Goal: Task Accomplishment & Management: Use online tool/utility

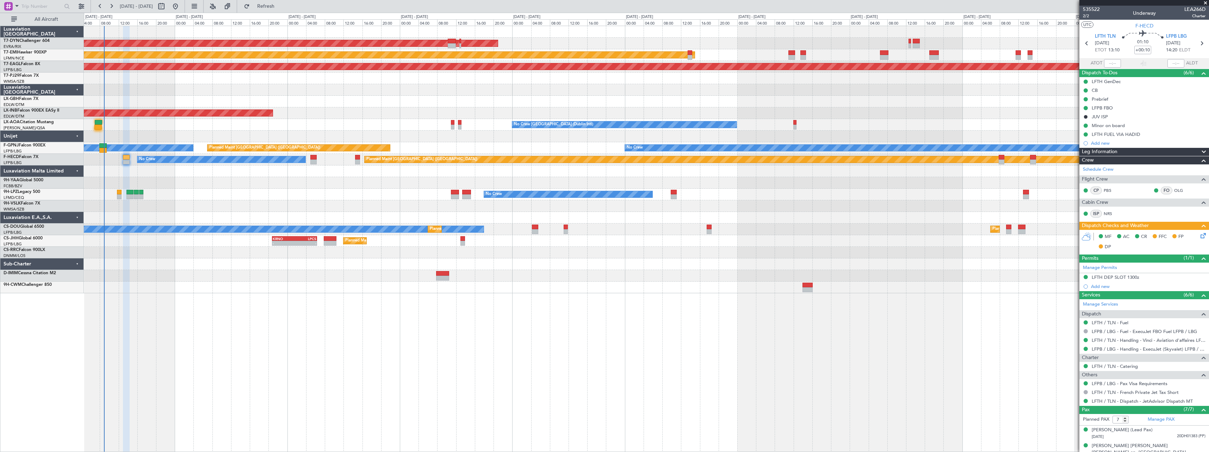
click at [149, 136] on div at bounding box center [646, 137] width 1125 height 12
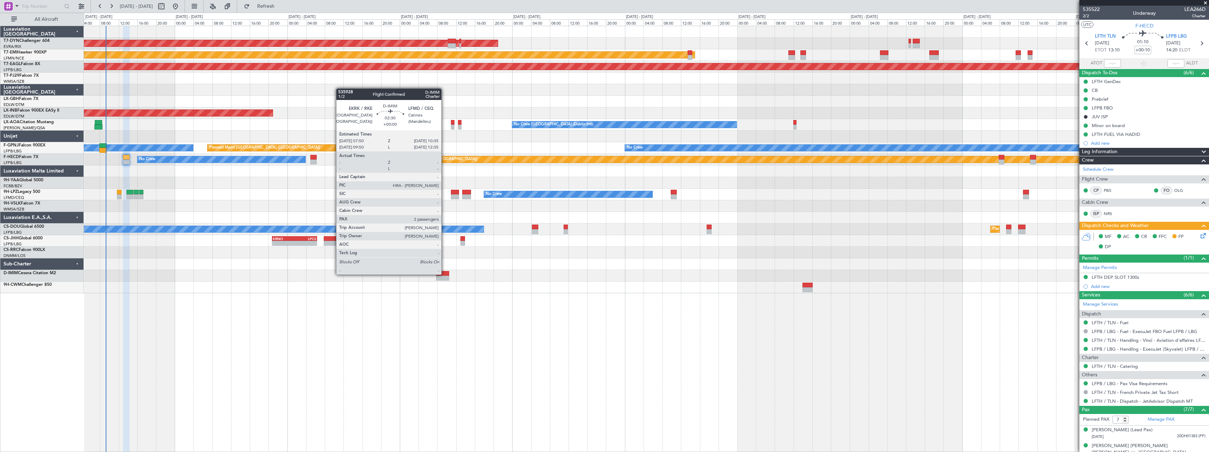
click at [444, 274] on div at bounding box center [442, 273] width 13 height 5
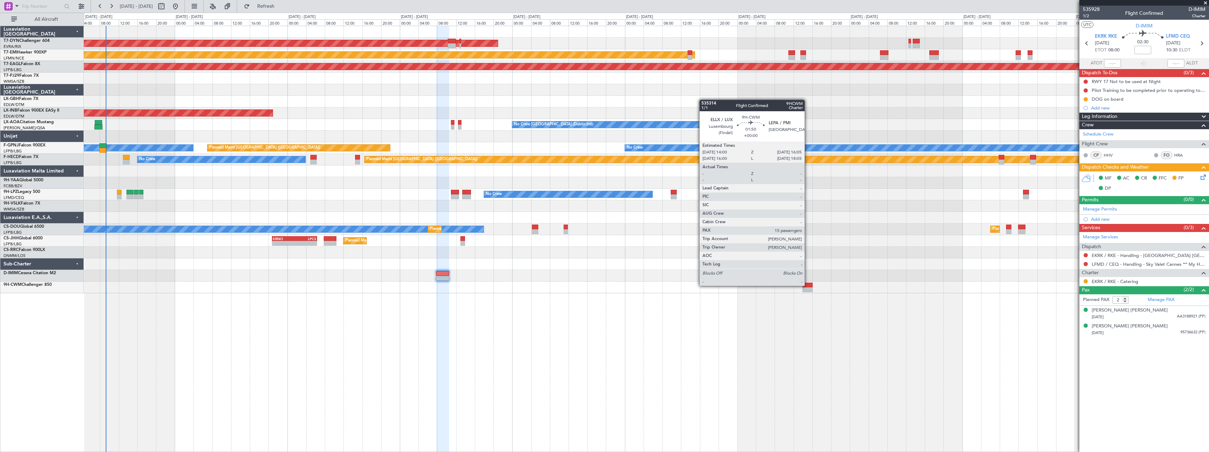
click at [808, 285] on div at bounding box center [807, 285] width 10 height 5
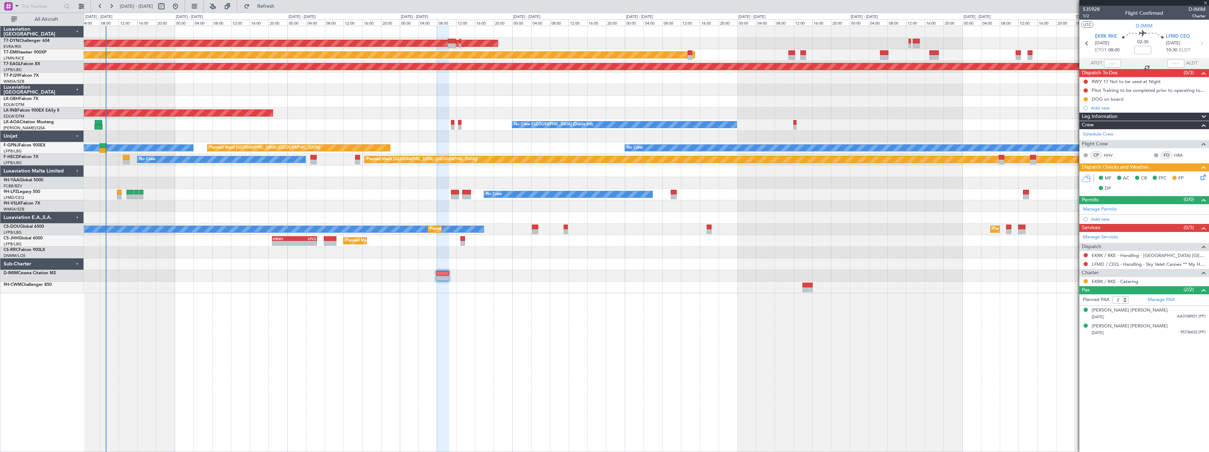
type input "15"
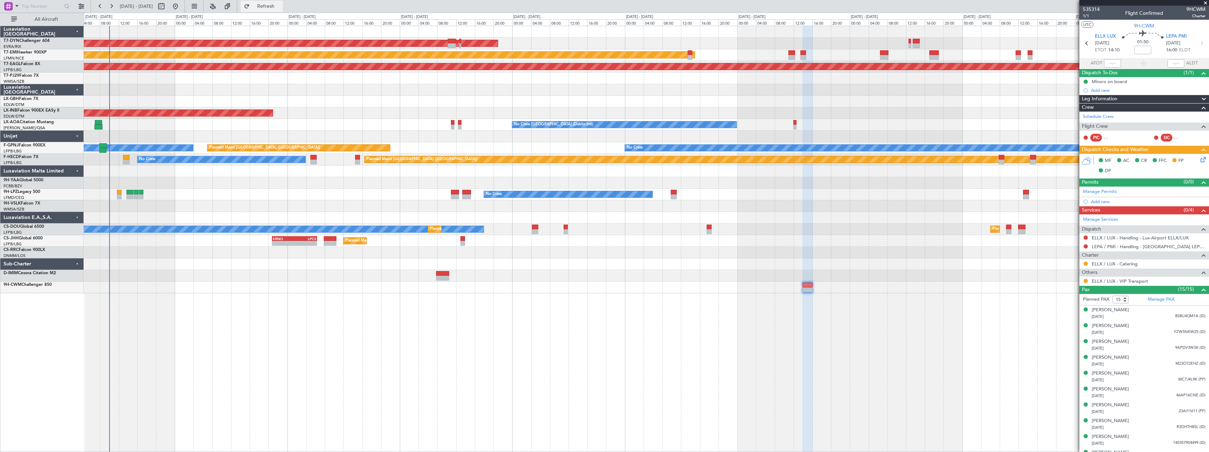
click at [283, 2] on button "Refresh" at bounding box center [262, 6] width 42 height 11
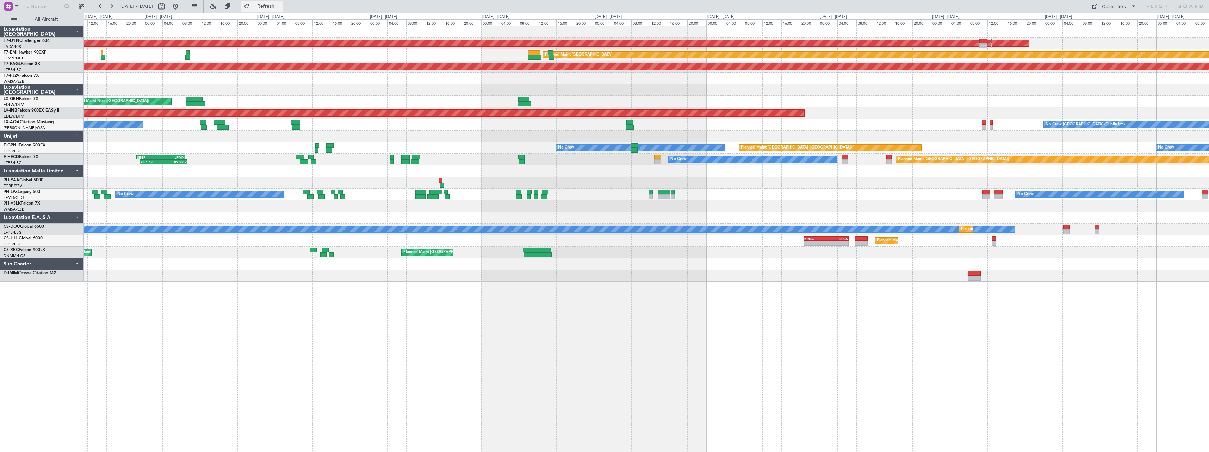
click at [281, 7] on span "Refresh" at bounding box center [266, 6] width 30 height 5
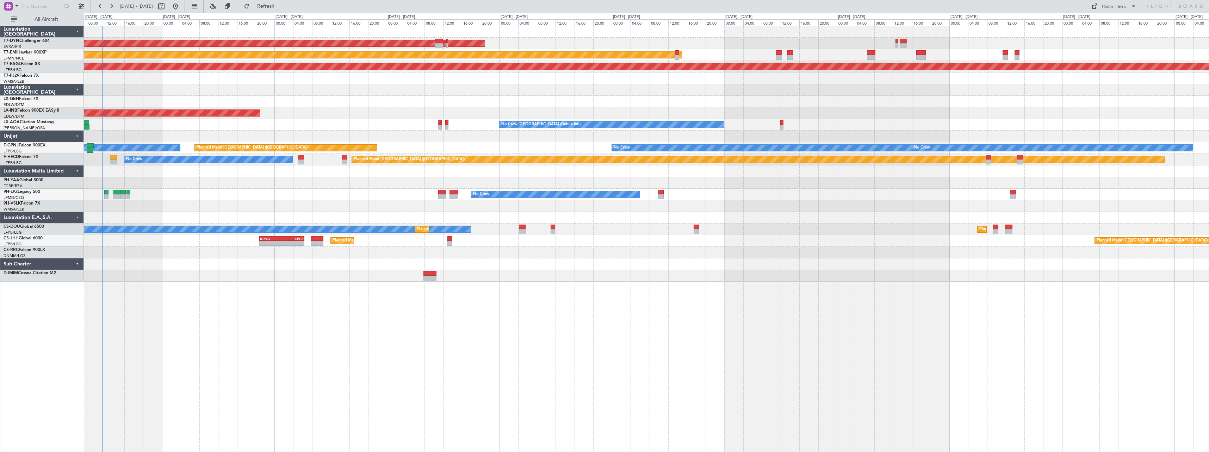
click at [48, 72] on div "AOG Maint Riga (Riga Intl) Planned Maint Zurich Grounded New York (Teterboro) U…" at bounding box center [604, 233] width 1209 height 440
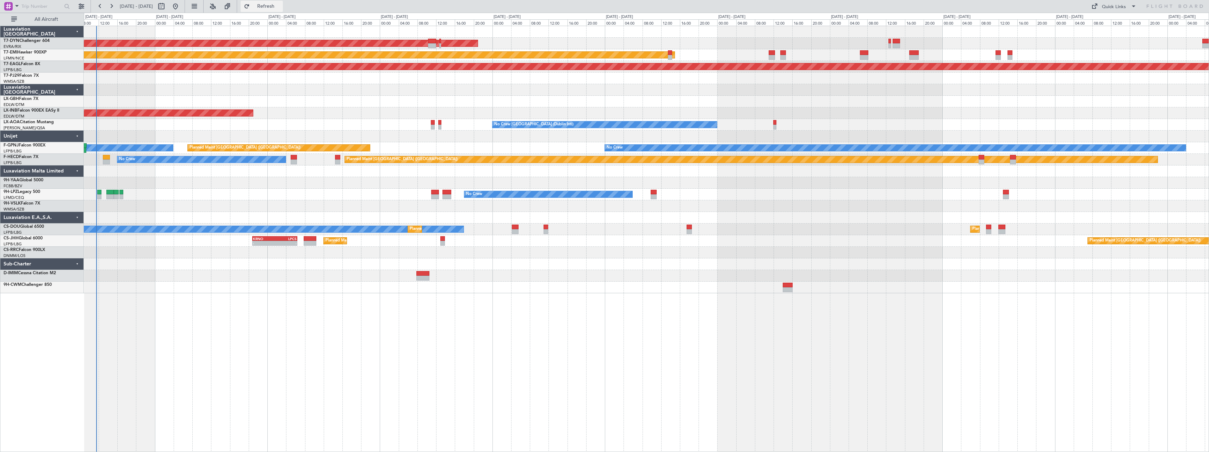
click at [281, 8] on span "Refresh" at bounding box center [266, 6] width 30 height 5
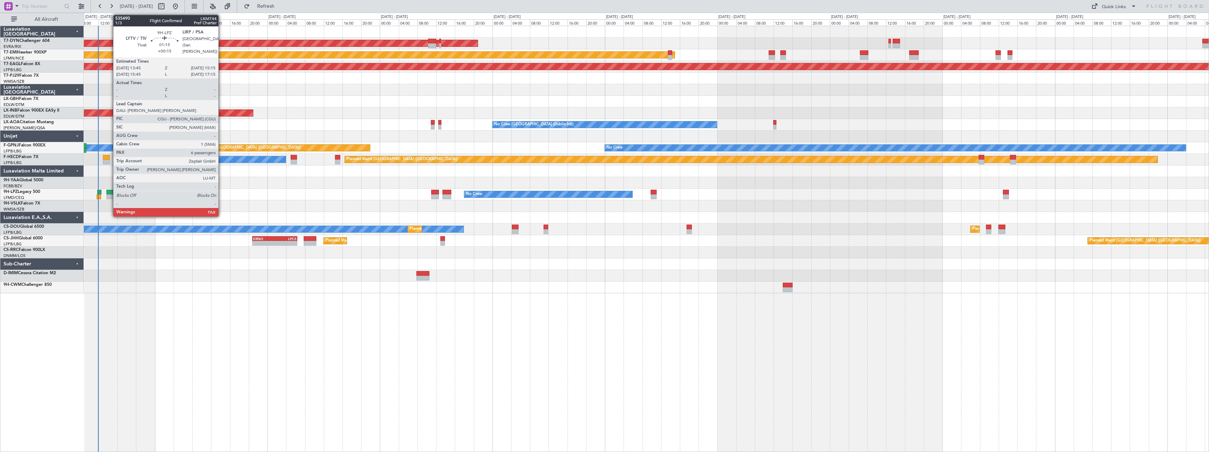
click at [110, 191] on div at bounding box center [109, 192] width 7 height 5
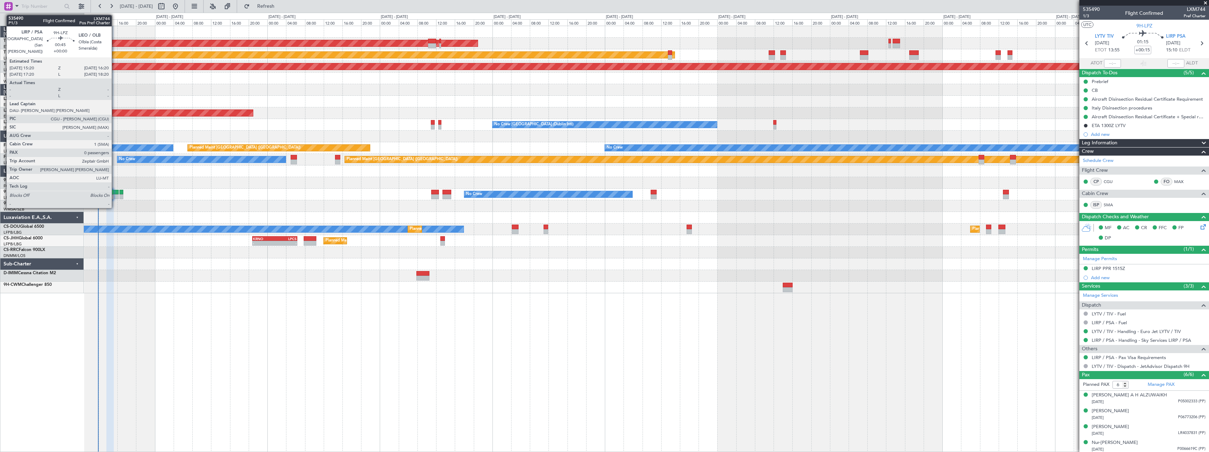
click at [115, 194] on div at bounding box center [116, 192] width 5 height 5
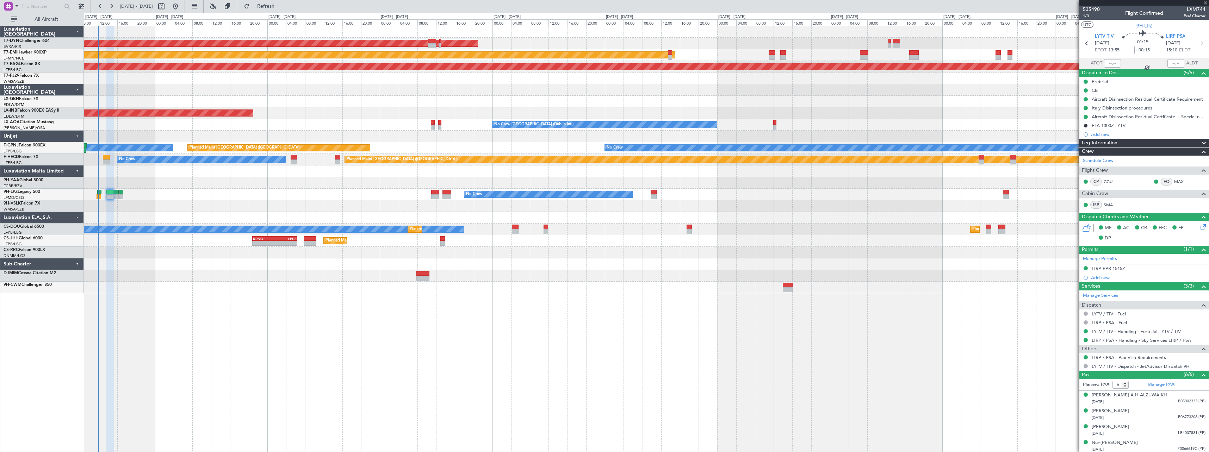
type input "0"
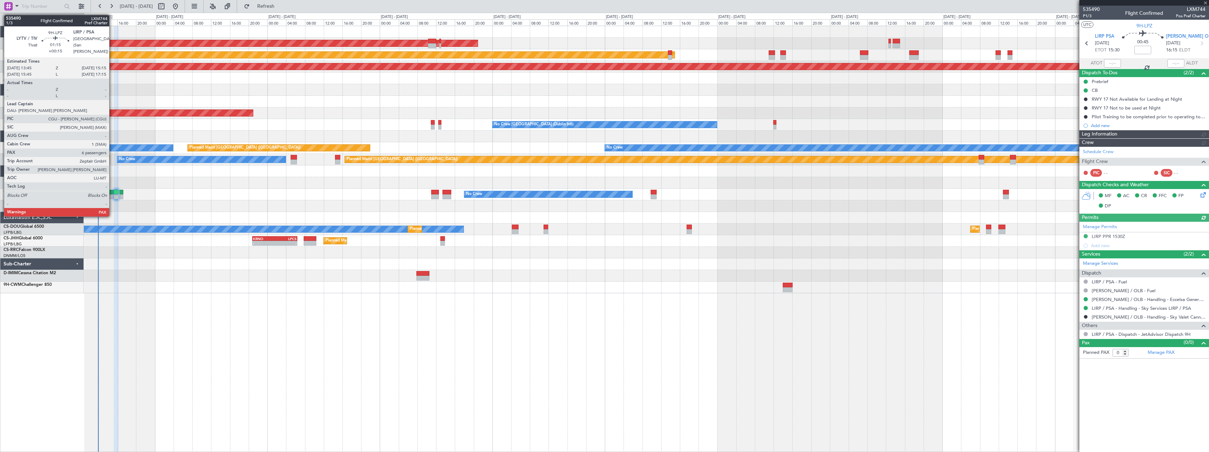
click at [112, 194] on div at bounding box center [109, 192] width 7 height 5
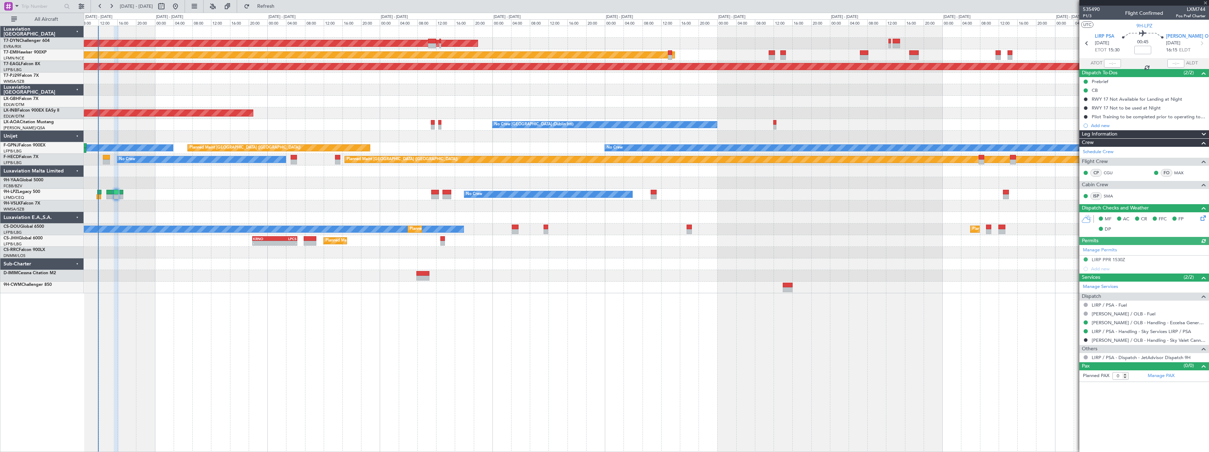
type input "+00:15"
type input "6"
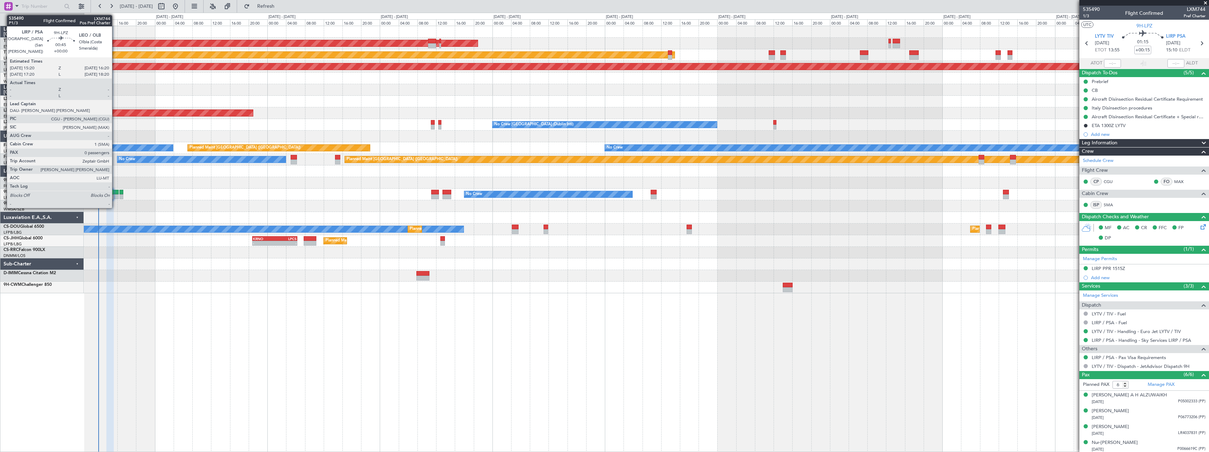
click at [115, 194] on div at bounding box center [116, 192] width 5 height 5
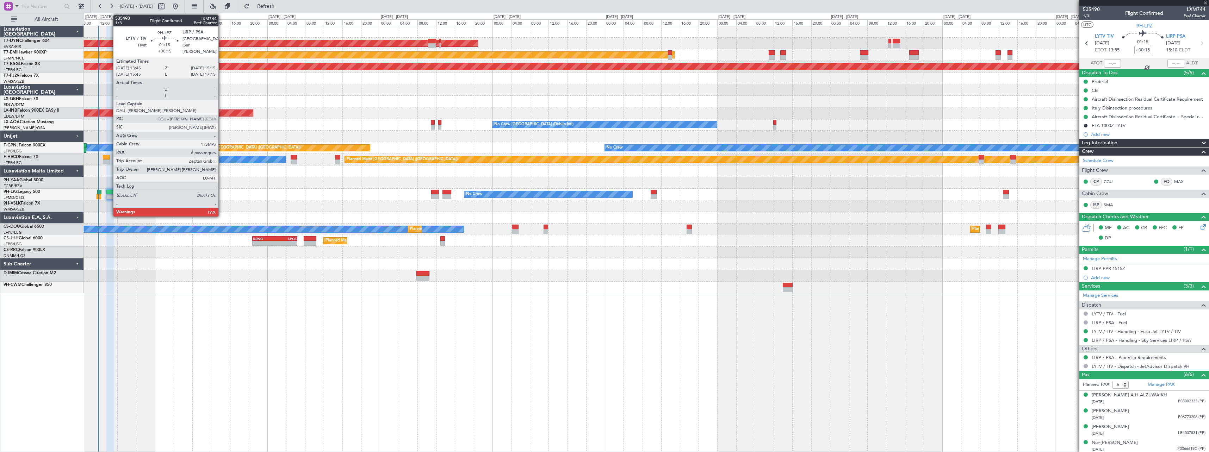
type input "0"
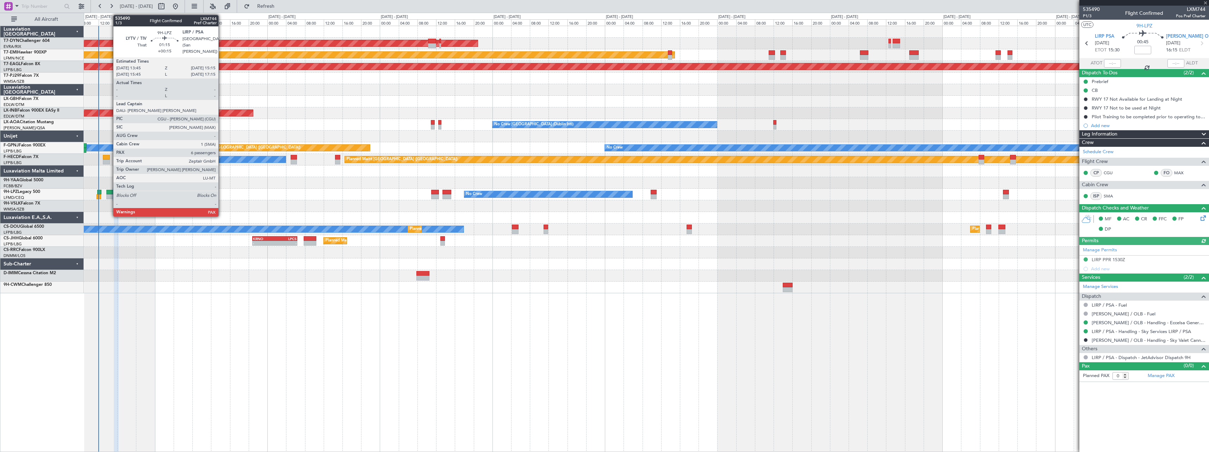
click at [110, 192] on div at bounding box center [109, 192] width 7 height 5
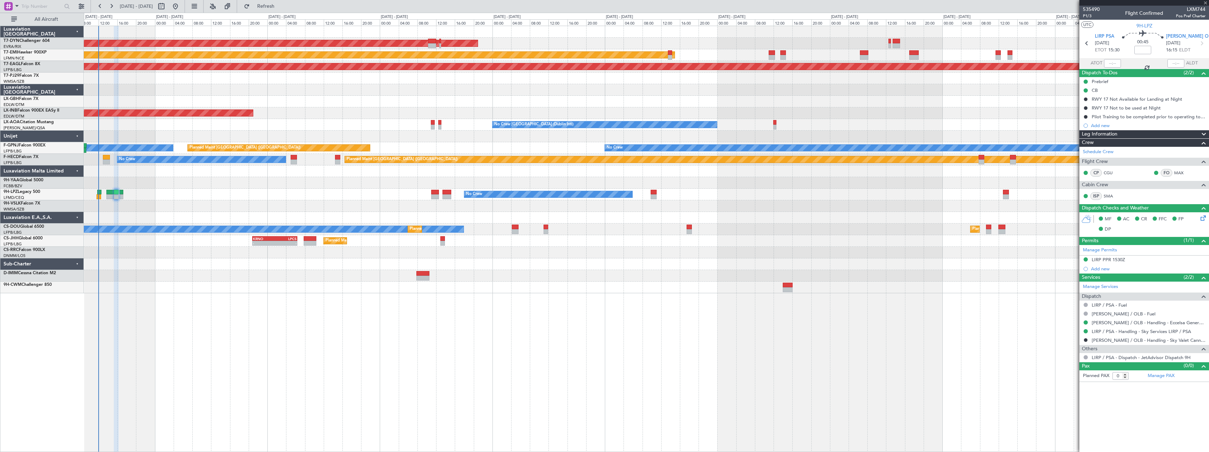
type input "+00:15"
type input "6"
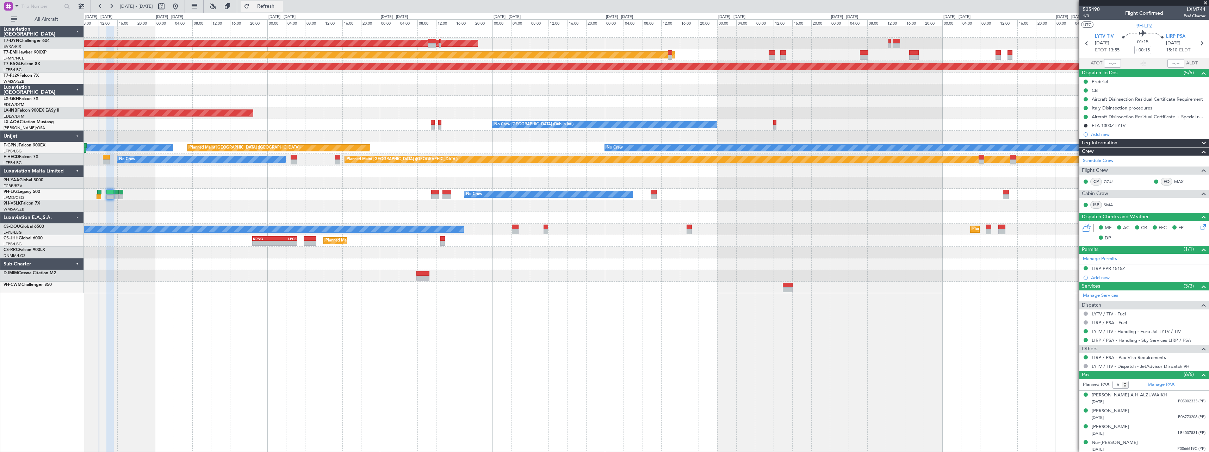
click at [283, 11] on button "Refresh" at bounding box center [262, 6] width 42 height 11
click at [283, 10] on button "Refresh" at bounding box center [262, 6] width 42 height 11
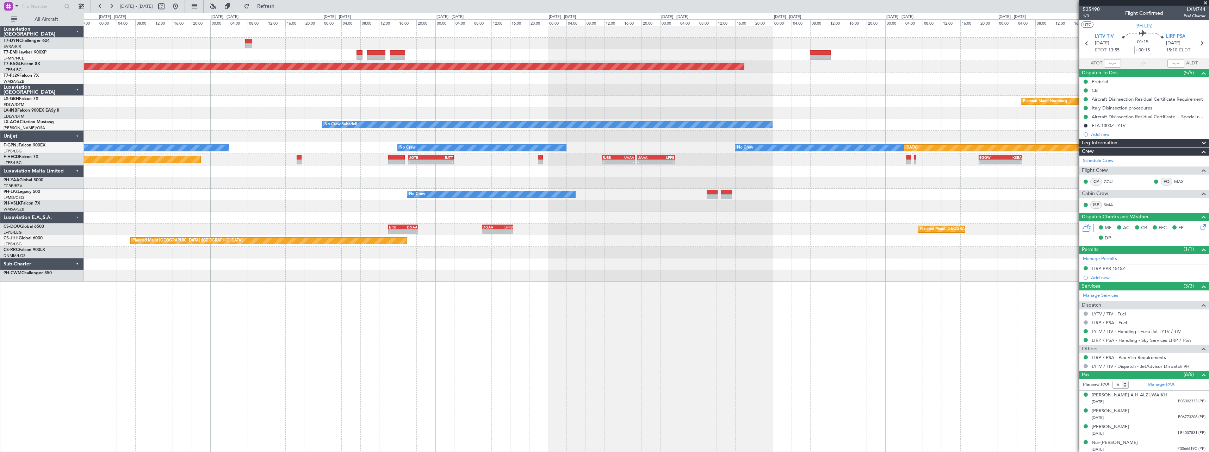
click at [121, 260] on div "Grounded New York (Teterboro) Planned Maint Nurnberg No Crew Sabadell No Crew N…" at bounding box center [646, 154] width 1125 height 256
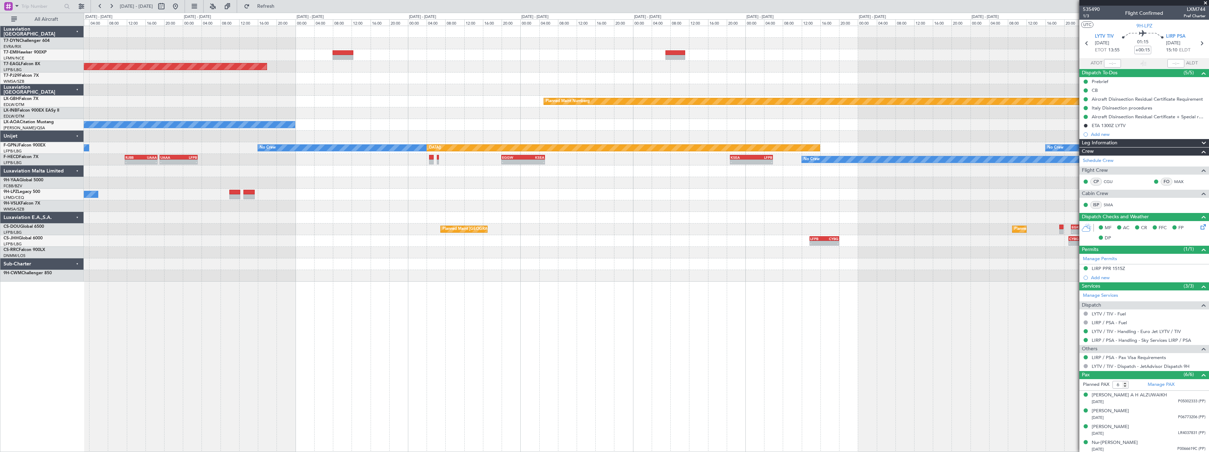
click at [204, 260] on div at bounding box center [646, 265] width 1125 height 12
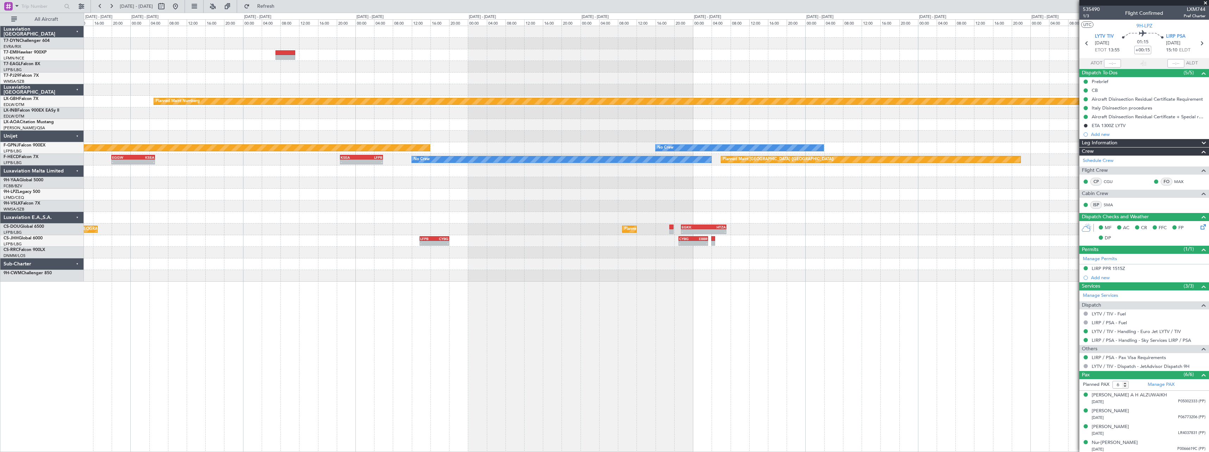
click at [214, 261] on div "Grounded New York (Teterboro) Planned Maint Nurnberg No Crew Sabadell Planned M…" at bounding box center [646, 154] width 1125 height 256
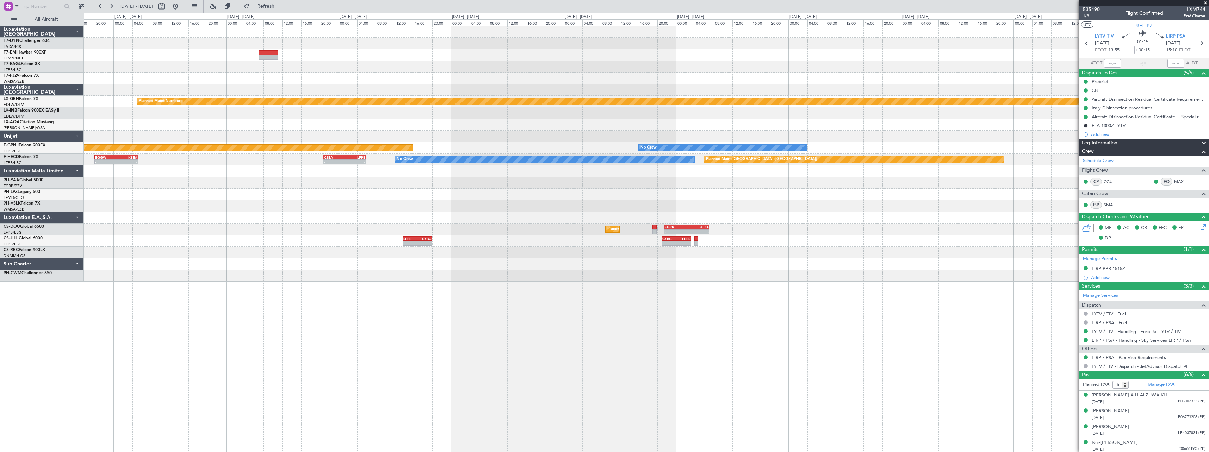
click at [250, 259] on div "Grounded New York (Teterboro) Planned Maint Nurnberg No Crew Sabadell Planned M…" at bounding box center [646, 154] width 1125 height 256
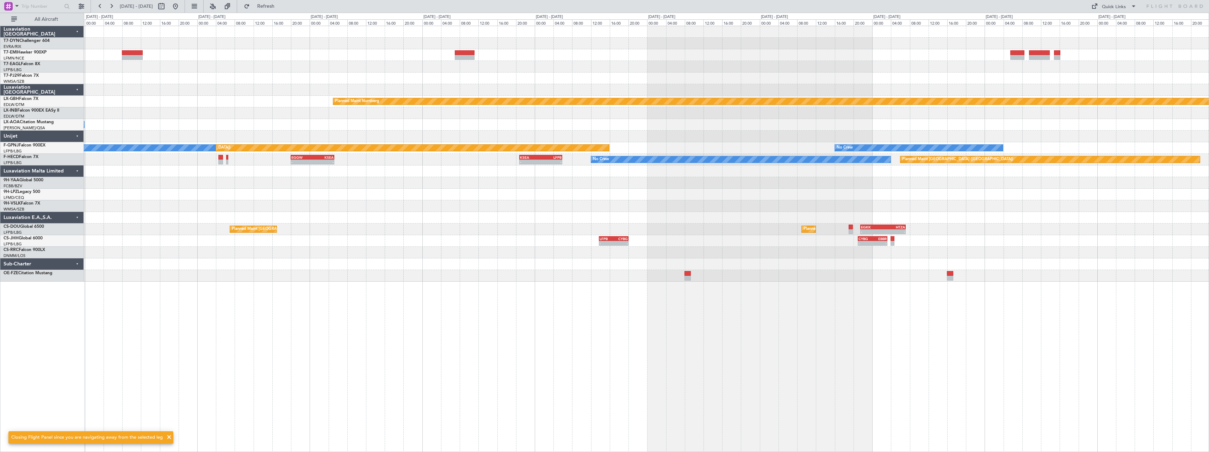
click at [833, 269] on div at bounding box center [646, 265] width 1125 height 12
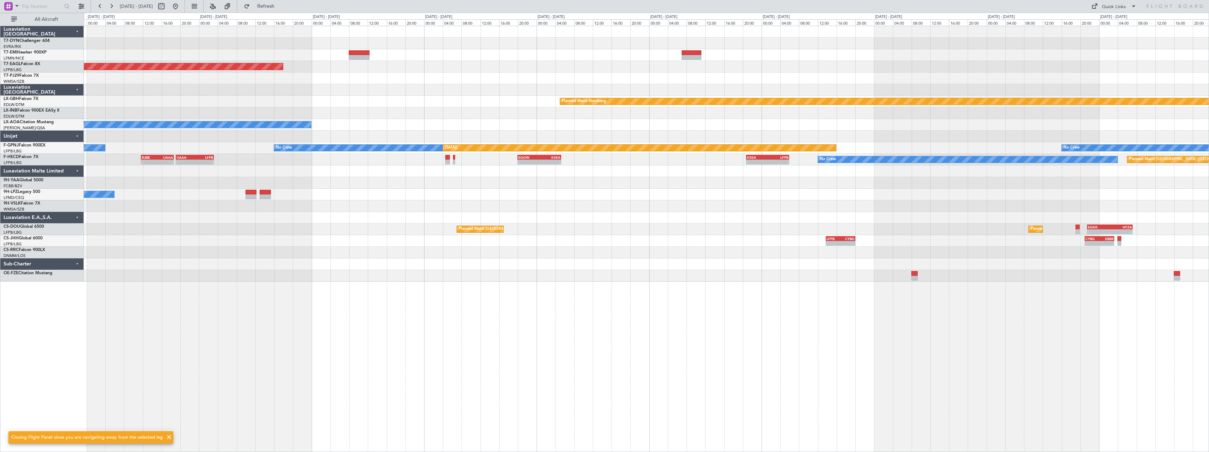
click at [667, 255] on div at bounding box center [646, 253] width 1125 height 12
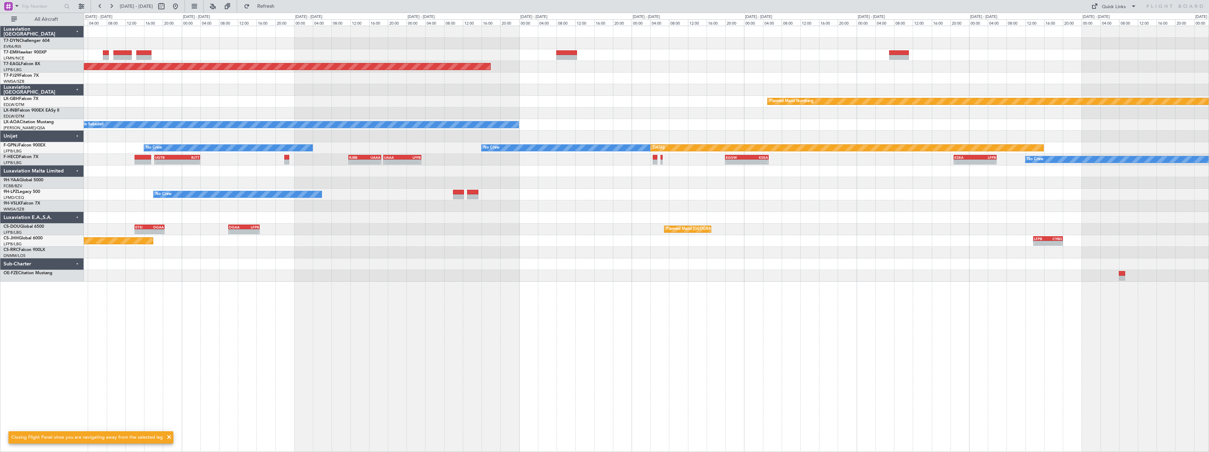
click at [582, 259] on div "Grounded New York (Teterboro) Planned Maint Nurnberg No Crew Sabadell Planned M…" at bounding box center [646, 154] width 1125 height 256
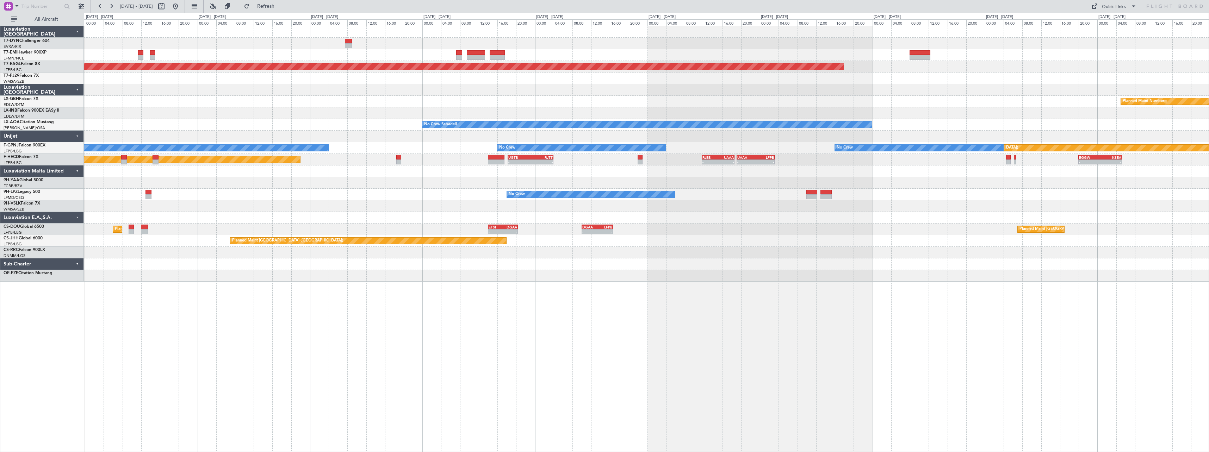
click at [378, 260] on div "Planned Maint Zurich Grounded New York (Teterboro) Planned Maint Nurnberg No Cr…" at bounding box center [646, 154] width 1125 height 256
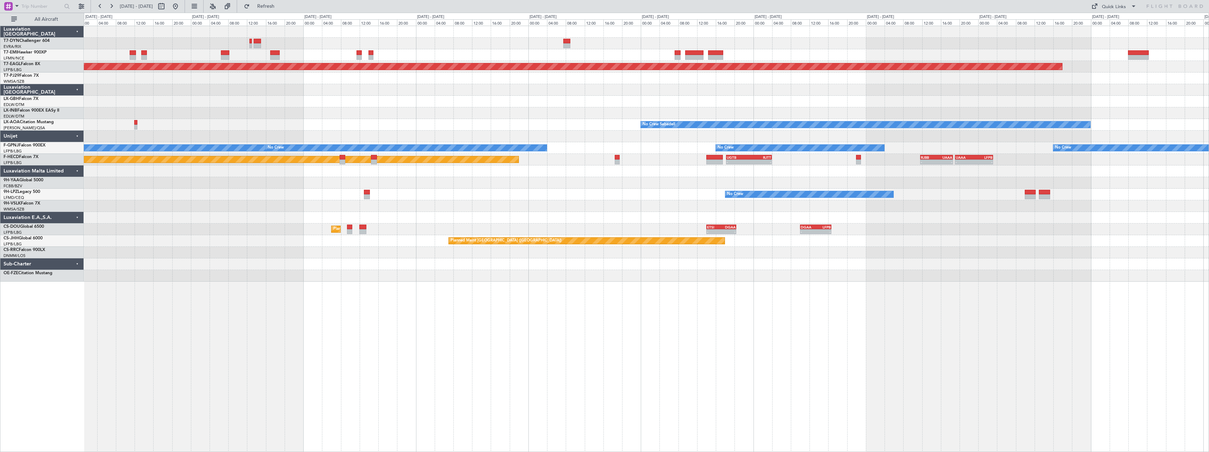
click at [533, 263] on div "AOG Maint Riga (Riga Intl) Planned Maint Zurich Grounded New York (Teterboro) P…" at bounding box center [646, 154] width 1125 height 256
